Goal: Find specific page/section: Find specific page/section

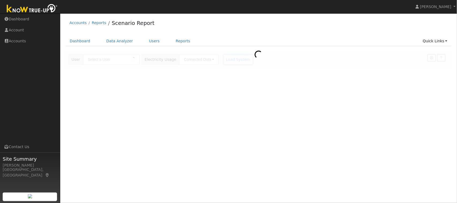
type input "[PERSON_NAME]"
type input "Pacific Gas & Electric"
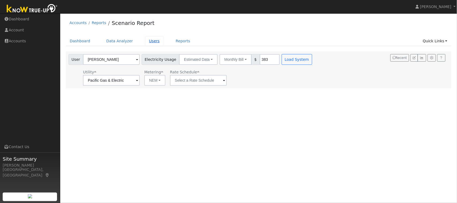
click at [146, 42] on link "Users" at bounding box center [154, 41] width 19 height 10
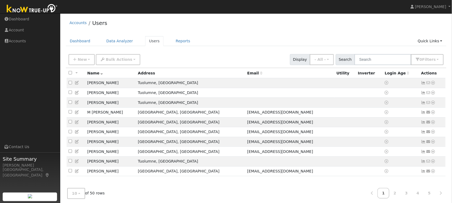
scroll to position [8, 0]
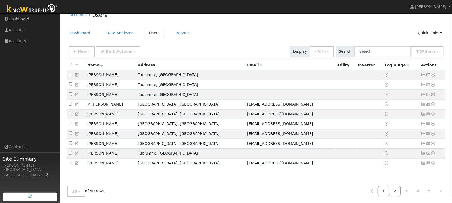
click at [396, 192] on link "2" at bounding box center [395, 191] width 12 height 10
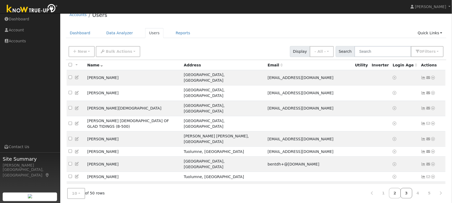
click at [408, 193] on link "3" at bounding box center [407, 193] width 12 height 10
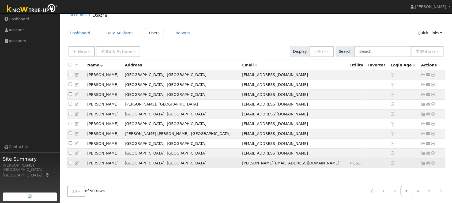
click at [434, 165] on icon at bounding box center [433, 163] width 5 height 4
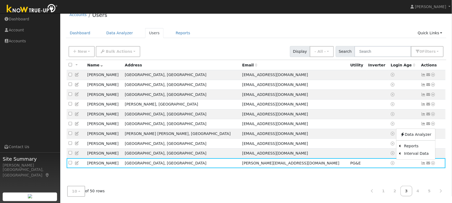
click at [383, 177] on div "All None All on page None on page Name Address Email Utility Inverter Login Age…" at bounding box center [256, 121] width 381 height 122
click at [419, 191] on link "4" at bounding box center [418, 191] width 12 height 10
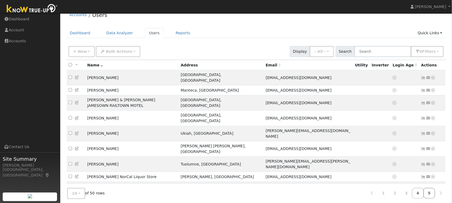
click at [430, 191] on link "5" at bounding box center [430, 193] width 12 height 10
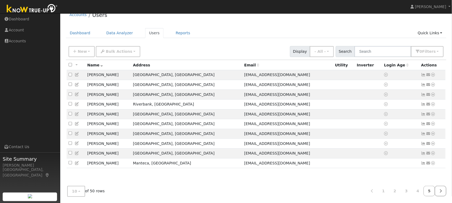
click at [439, 190] on link at bounding box center [441, 191] width 12 height 10
click at [442, 190] on link at bounding box center [441, 191] width 12 height 10
